Goal: Information Seeking & Learning: Learn about a topic

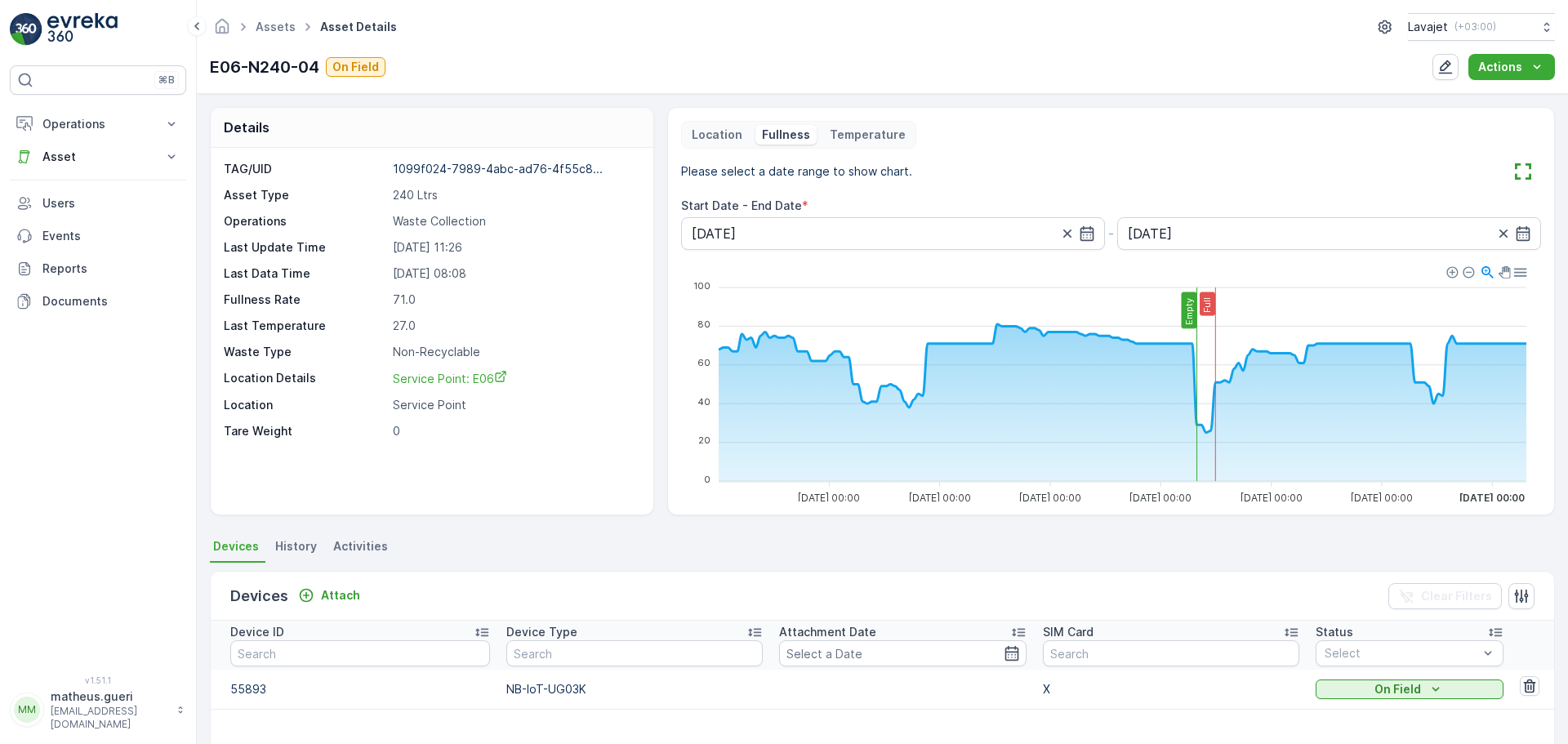
click at [584, 444] on div "TAG/UID 1099f024-7989-4abc-ad76-4f55c8... Asset Type 240 Ltrs Operations Waste …" at bounding box center [431, 330] width 443 height 367
